Goal: Task Accomplishment & Management: Use online tool/utility

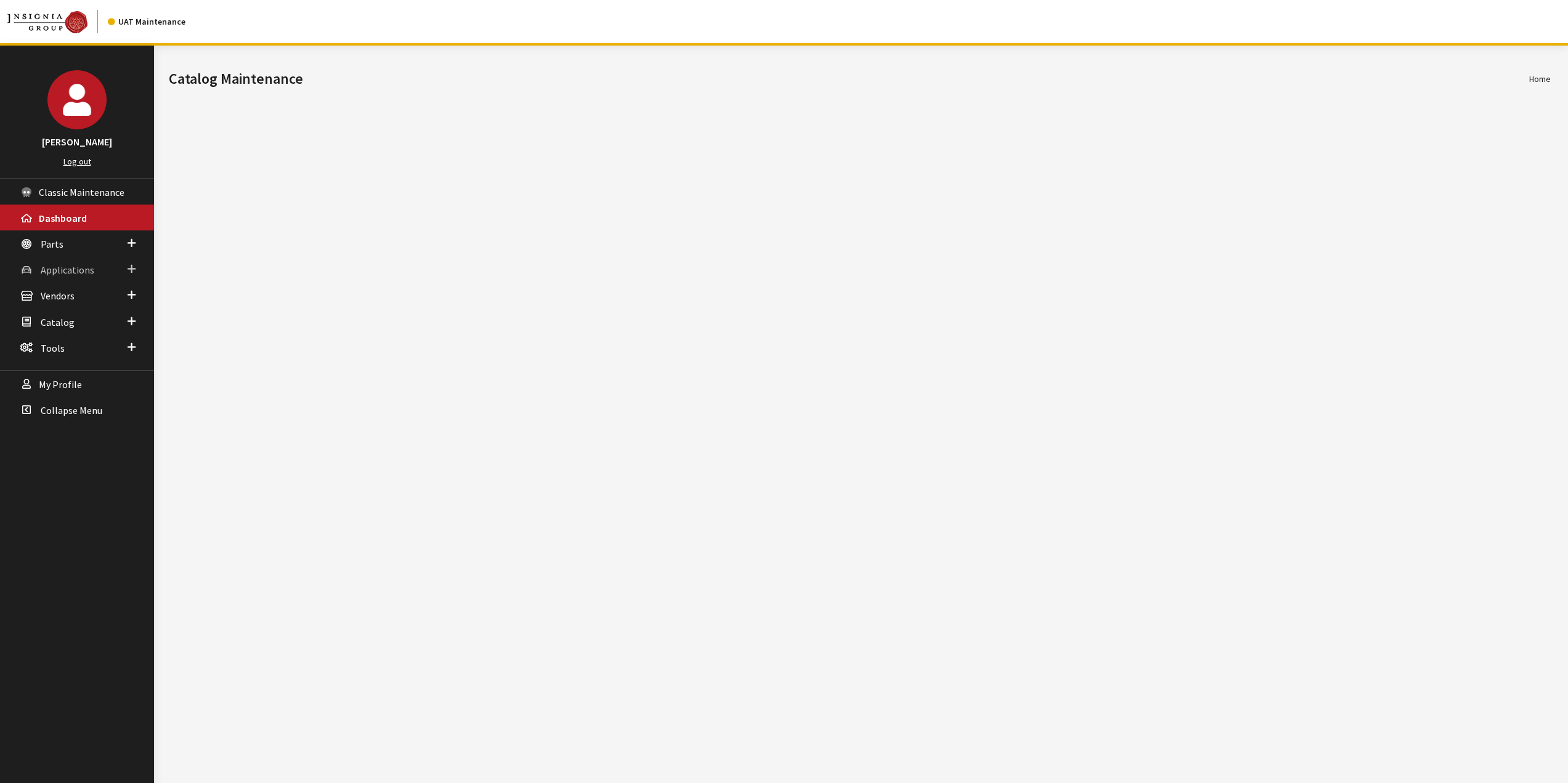
click at [50, 268] on span "Applications" at bounding box center [67, 269] width 54 height 12
click at [75, 318] on link "Application Search" at bounding box center [77, 317] width 154 height 23
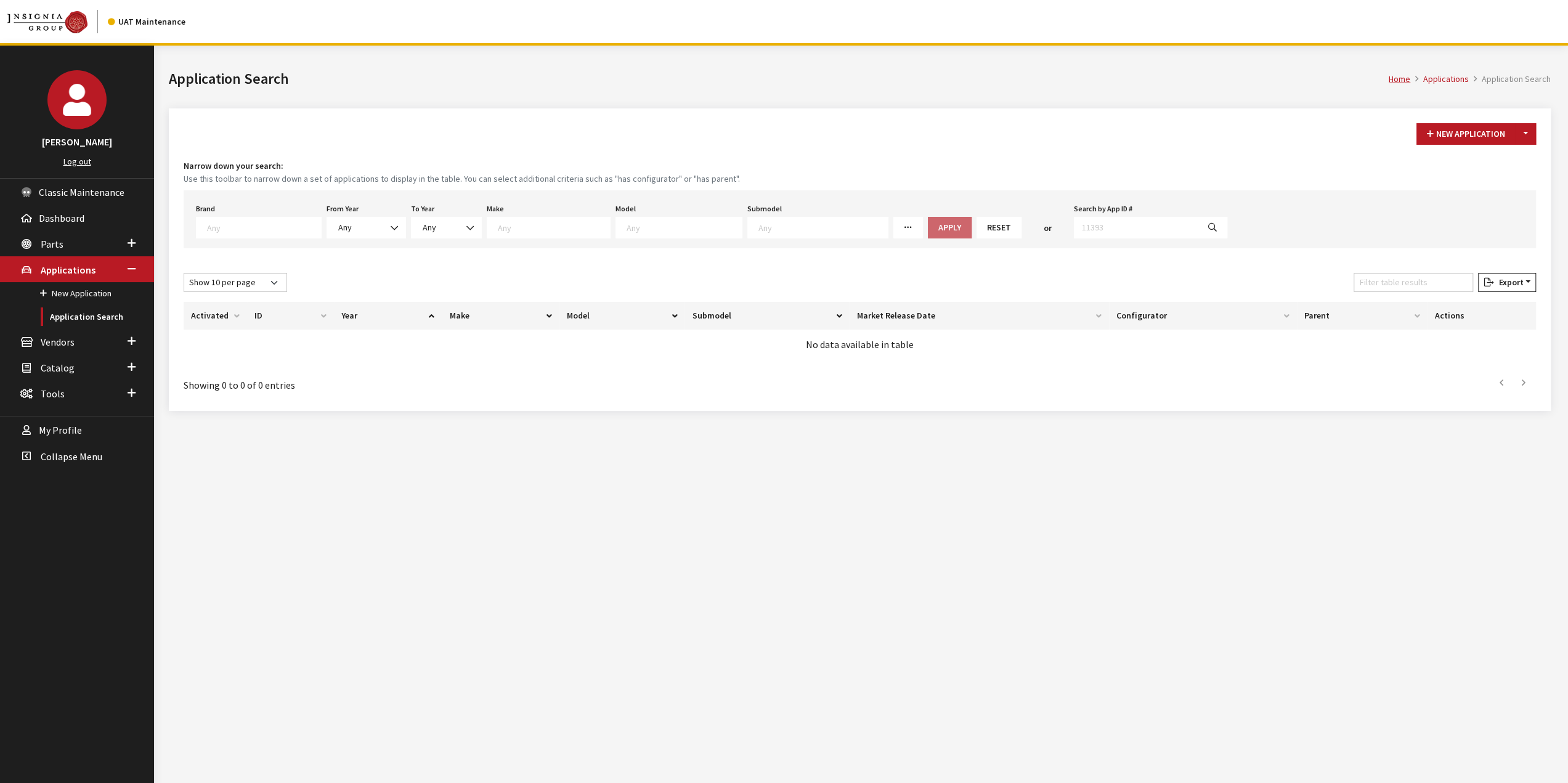
click at [279, 220] on span at bounding box center [259, 227] width 126 height 22
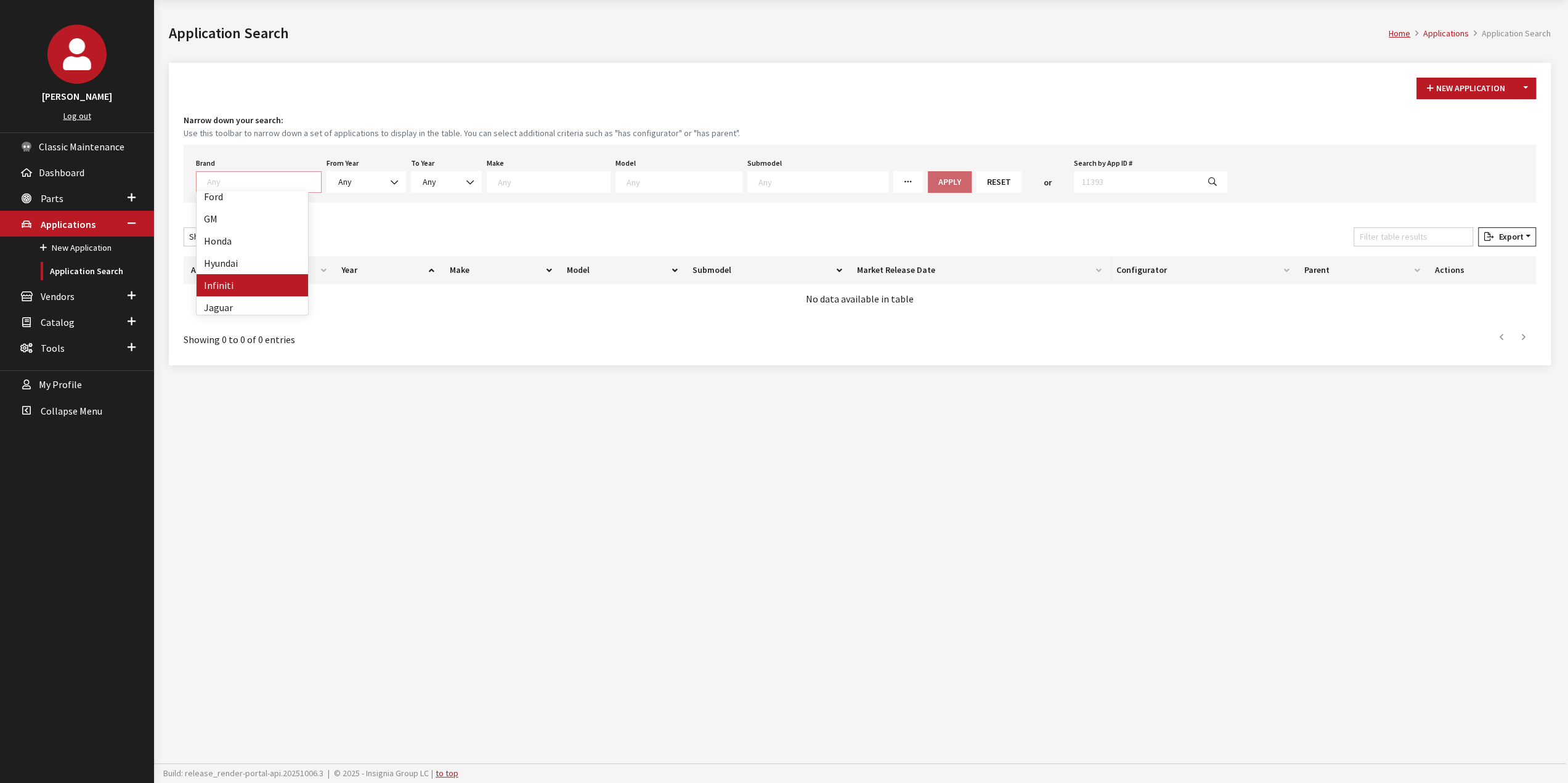
scroll to position [123, 0]
drag, startPoint x: 245, startPoint y: 242, endPoint x: 253, endPoint y: 242, distance: 8.0
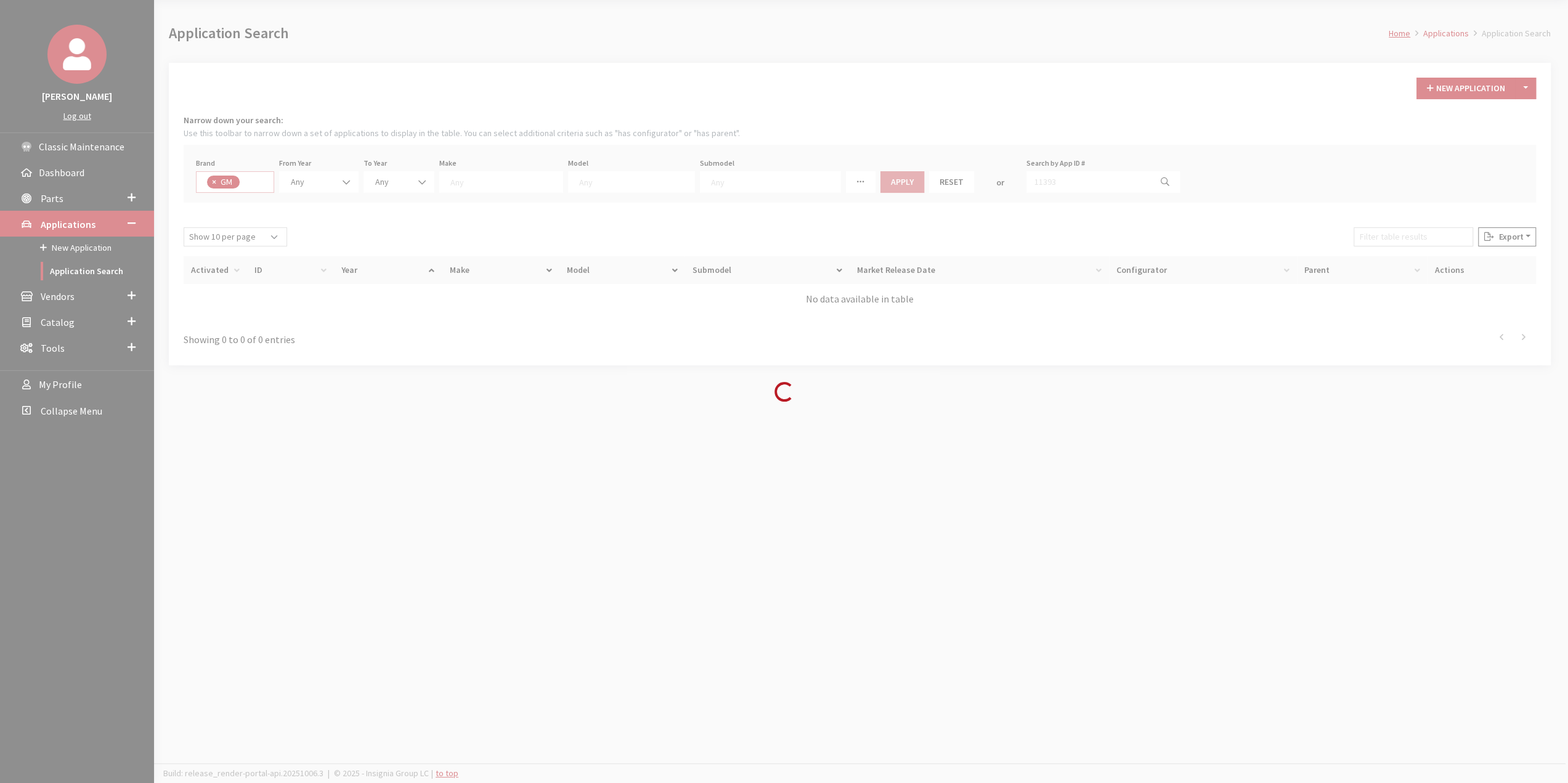
select select "1"
select select
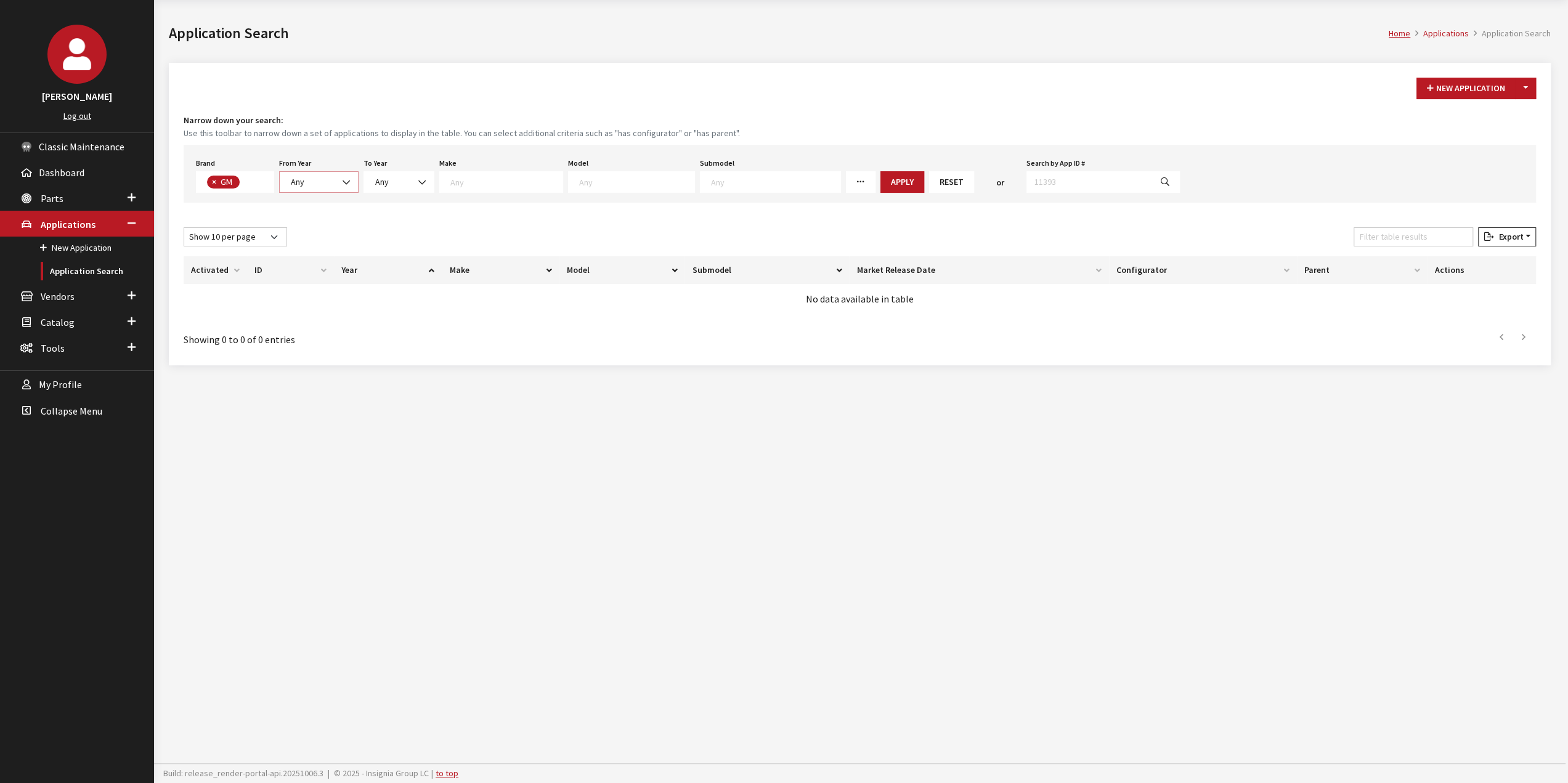
click at [343, 176] on b at bounding box center [343, 176] width 0 height 0
select select "2026"
select select
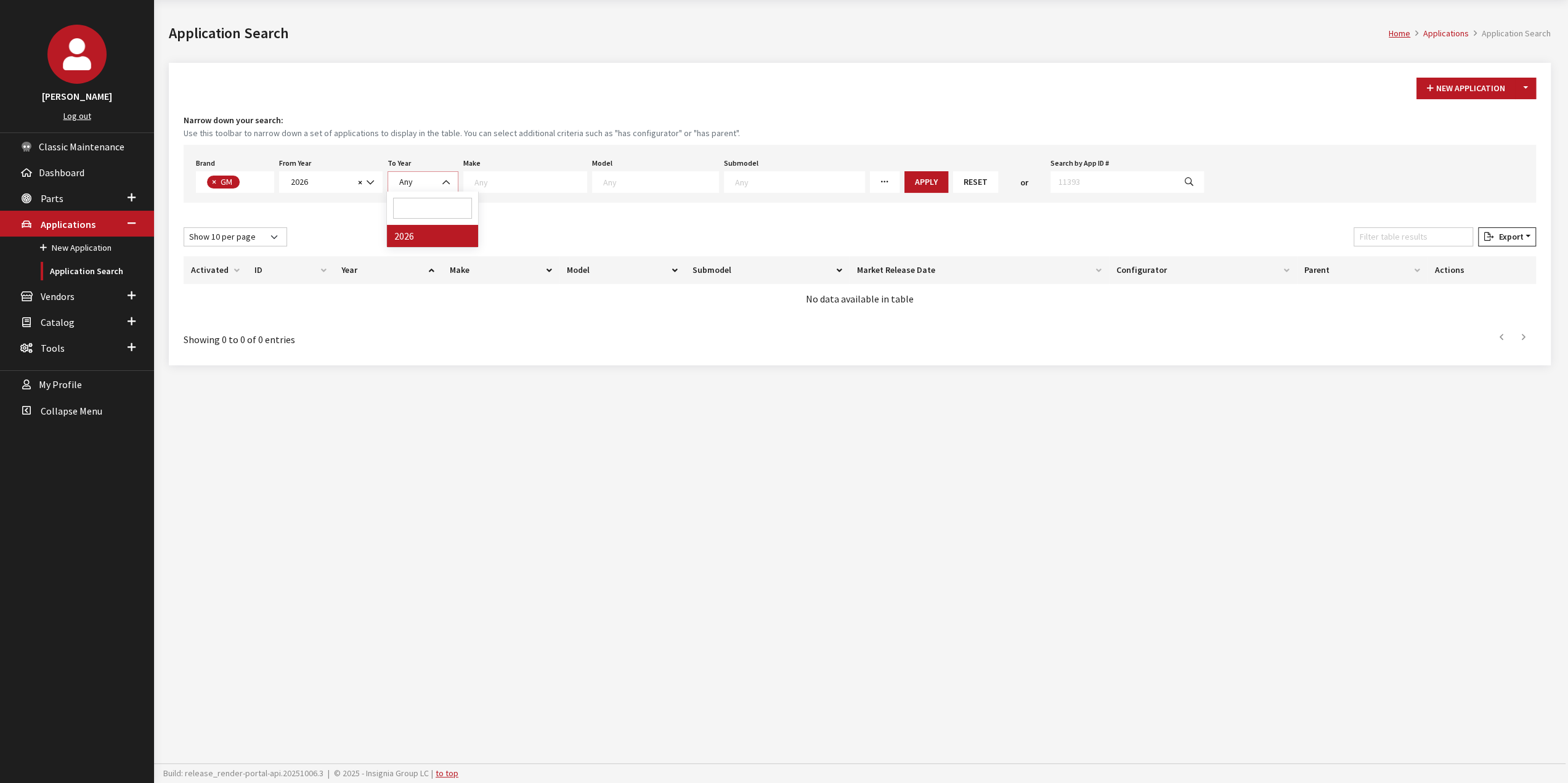
drag, startPoint x: 420, startPoint y: 188, endPoint x: 538, endPoint y: 186, distance: 118.0
click at [425, 186] on span "Any" at bounding box center [422, 182] width 71 height 22
click at [540, 186] on span at bounding box center [525, 182] width 124 height 22
click at [623, 186] on span at bounding box center [655, 182] width 127 height 22
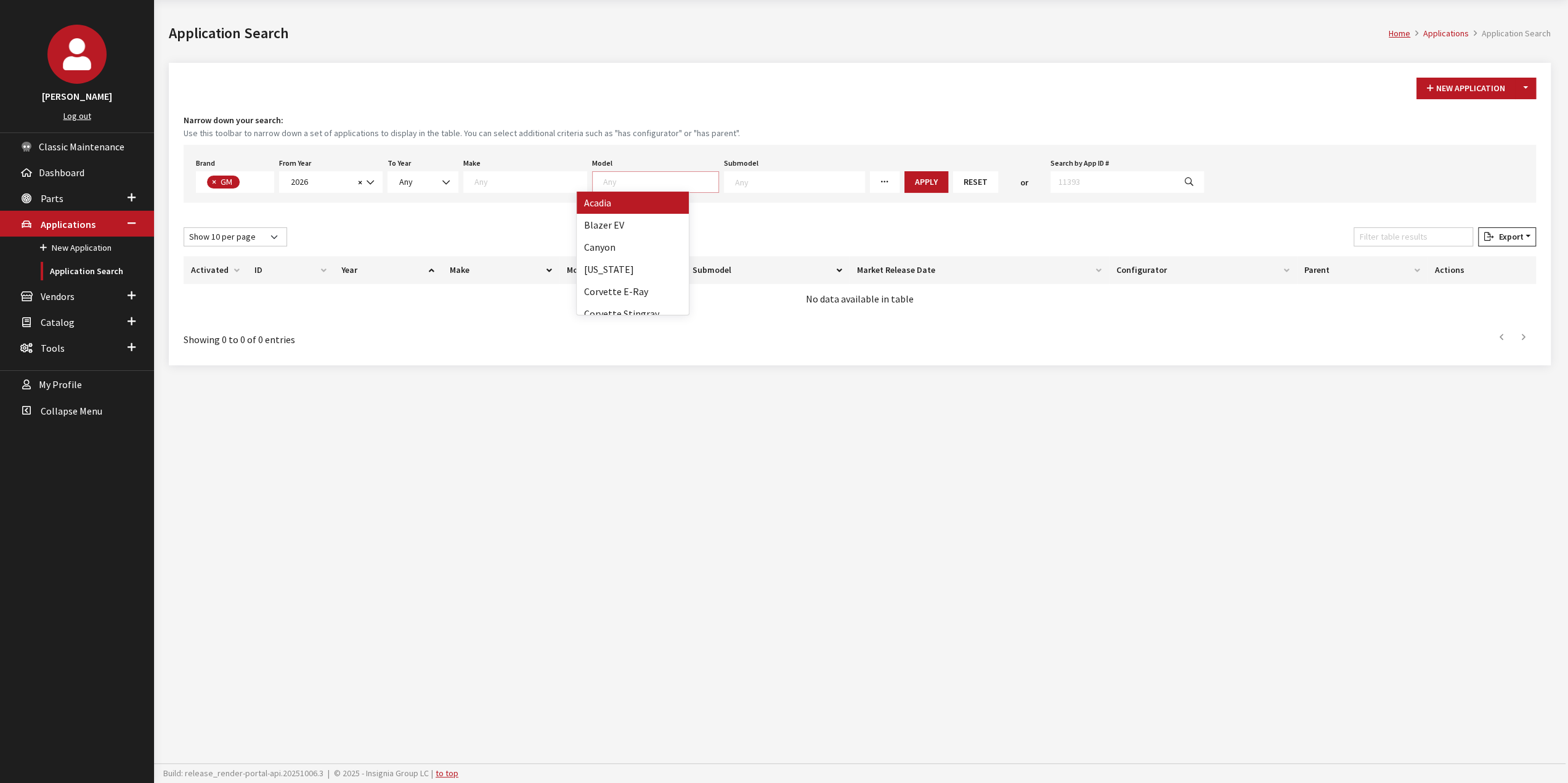
click at [559, 178] on textarea "Search" at bounding box center [530, 182] width 112 height 11
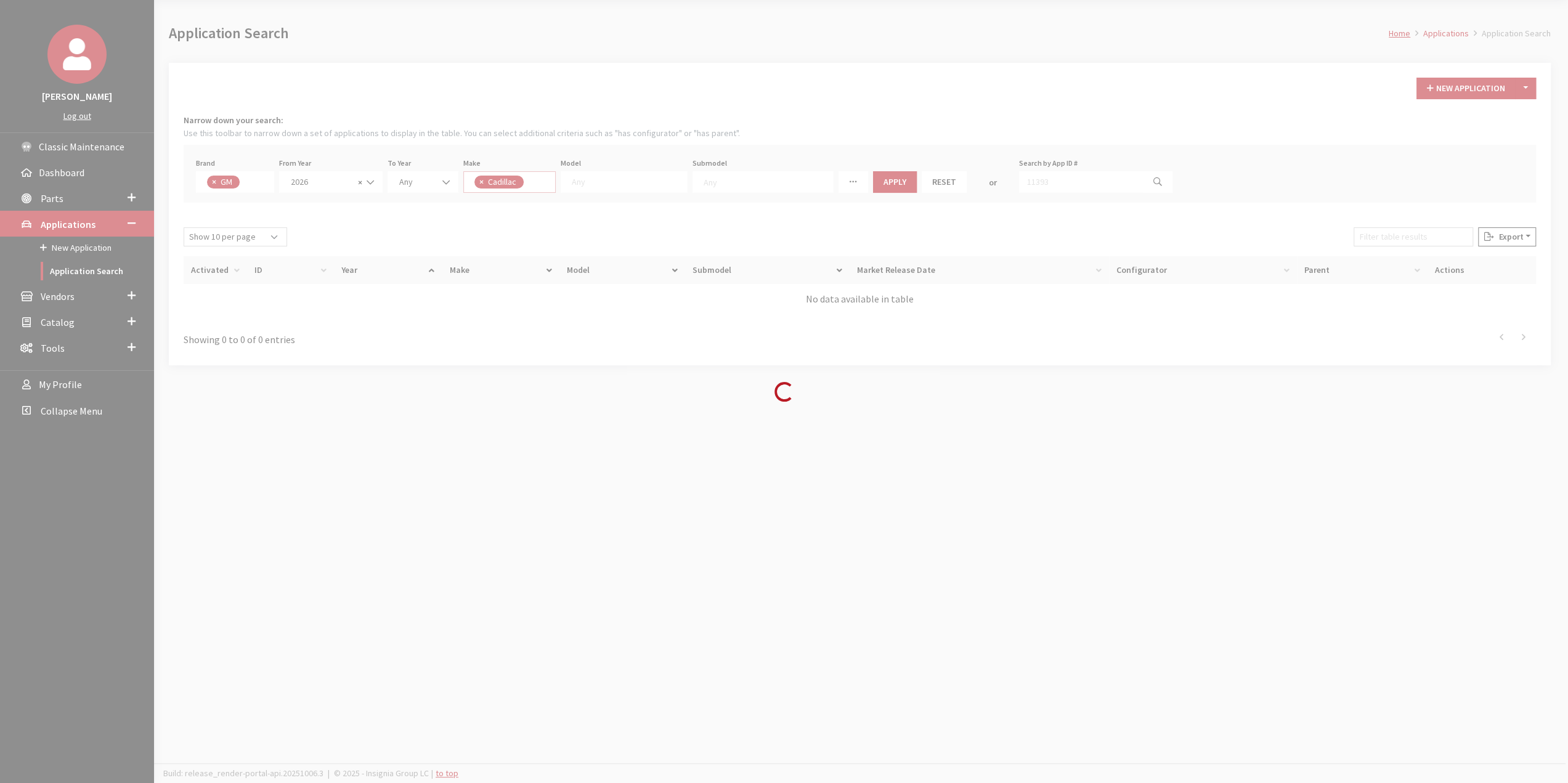
select select "2"
select select
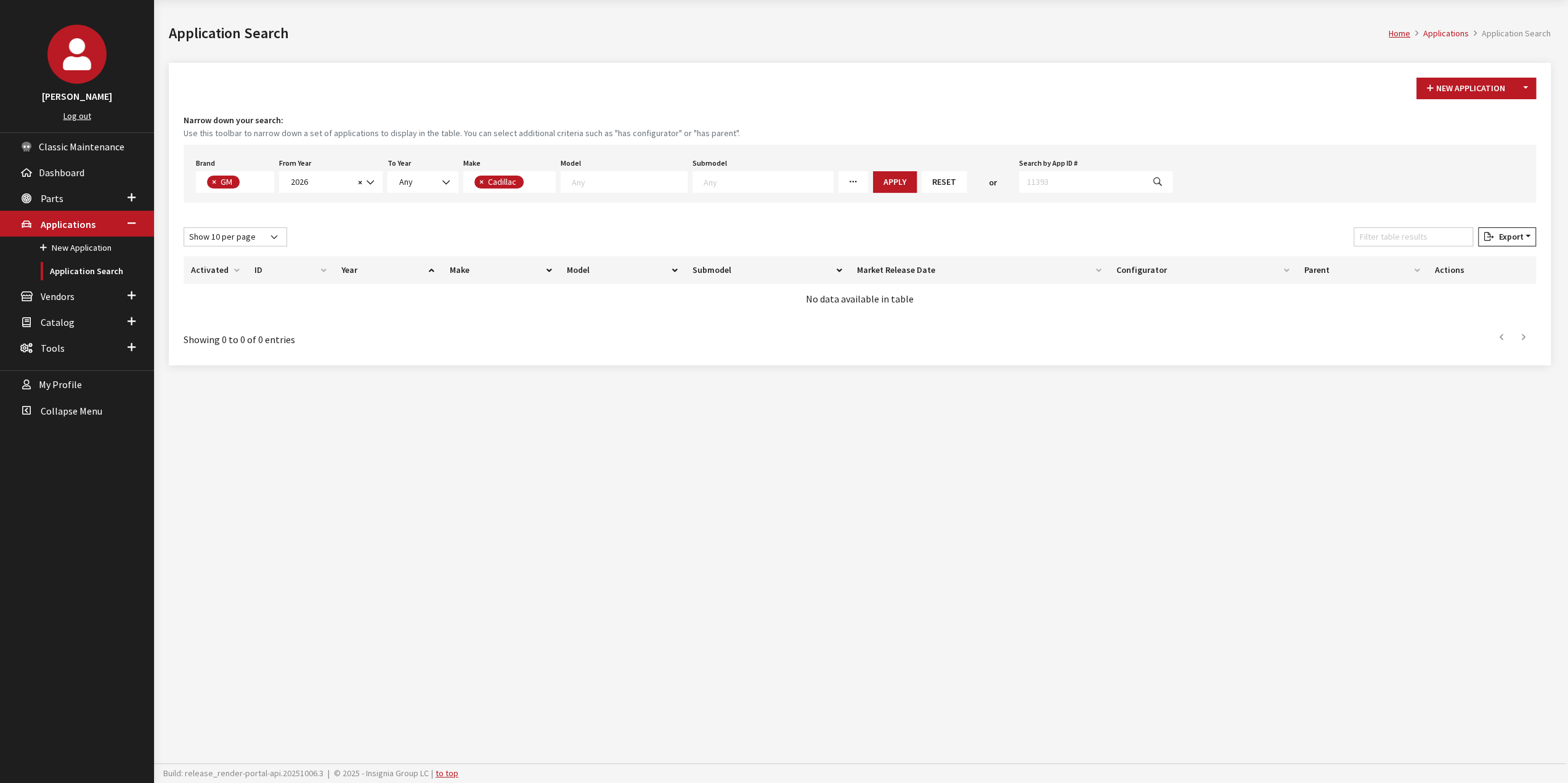
scroll to position [11, 0]
click at [621, 183] on textarea "Search" at bounding box center [629, 182] width 115 height 11
select select "21"
select select
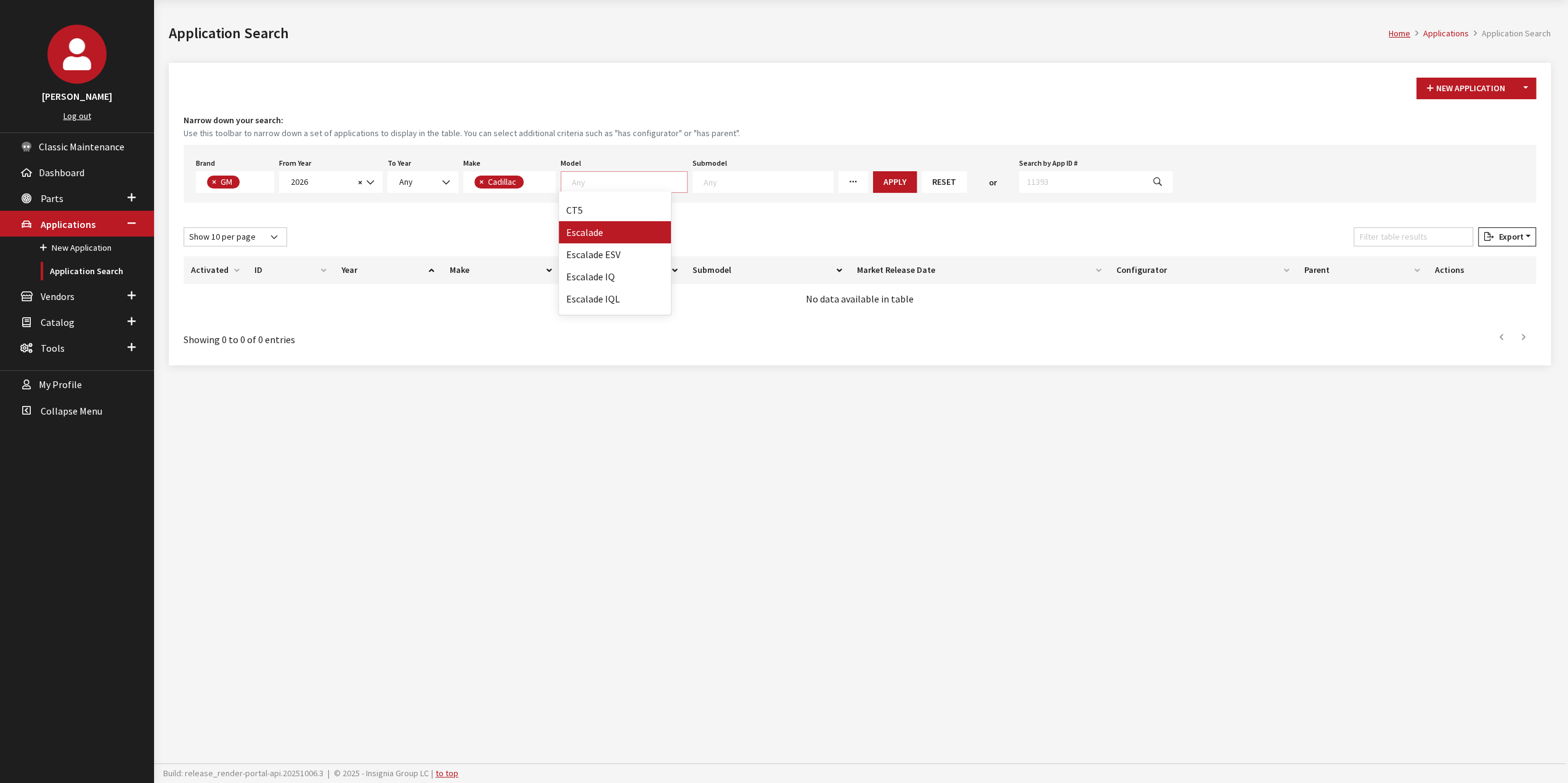
scroll to position [35, 0]
click at [853, 179] on button "Apply" at bounding box center [869, 182] width 44 height 22
